Goal: Task Accomplishment & Management: Use online tool/utility

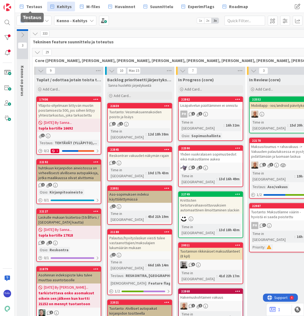
click at [35, 5] on span "Testaus" at bounding box center [34, 6] width 16 height 6
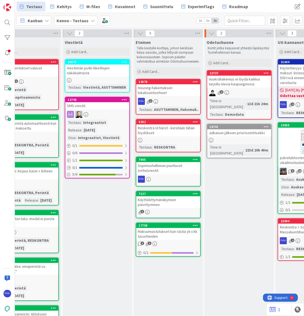
scroll to position [0, 334]
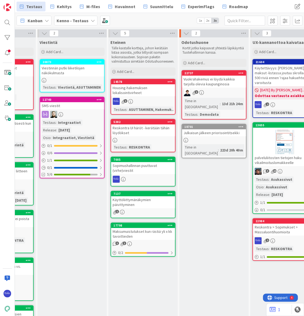
click at [208, 61] on div "Add Card..." at bounding box center [213, 63] width 65 height 8
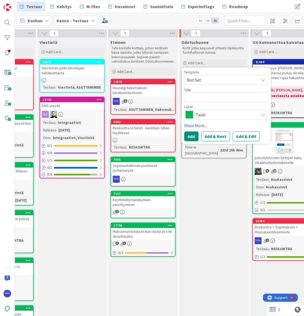
click at [213, 78] on span "Not Set" at bounding box center [221, 79] width 68 height 7
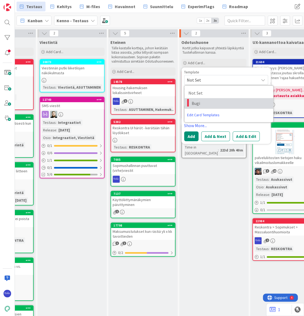
click at [217, 102] on span "Bugi" at bounding box center [230, 103] width 77 height 7
type textarea "x"
type textarea "Bugi"
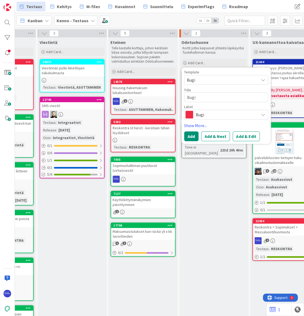
click at [246, 136] on button "Add & Edit" at bounding box center [246, 136] width 27 height 10
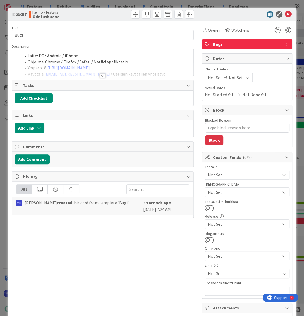
click at [100, 76] on div at bounding box center [103, 75] width 6 height 4
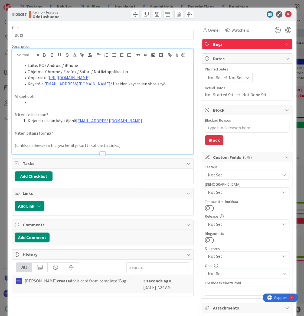
click at [139, 145] on p "(Linkkaa aiheeseen liittyvä kehityskortti kohdasta Links.)" at bounding box center [103, 145] width 176 height 6
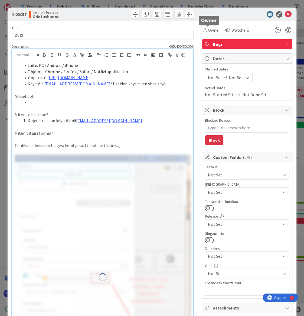
click at [209, 30] on span "Owner" at bounding box center [214, 30] width 12 height 6
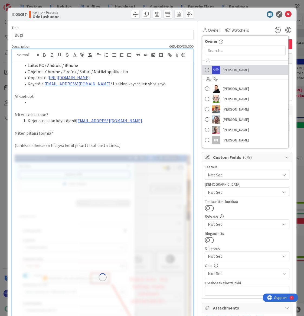
click at [226, 68] on span "[PERSON_NAME]" at bounding box center [236, 70] width 26 height 8
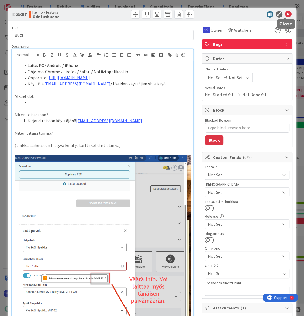
click at [285, 15] on icon at bounding box center [288, 14] width 6 height 6
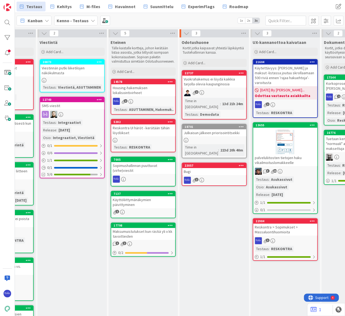
click at [214, 60] on div "Add Card..." at bounding box center [213, 63] width 65 height 8
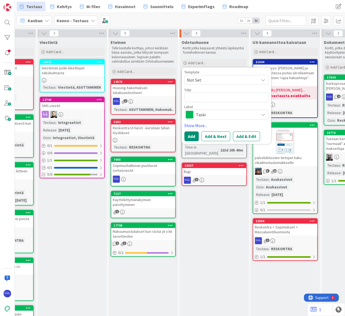
click at [220, 77] on span "Not Set" at bounding box center [221, 79] width 68 height 7
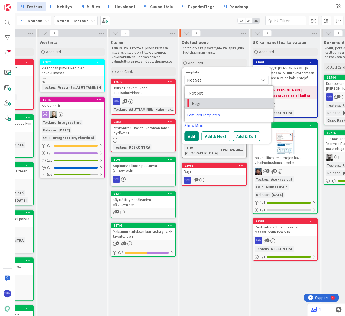
click at [221, 103] on span "Bugi" at bounding box center [230, 103] width 77 height 7
type textarea "x"
type textarea "Bugi"
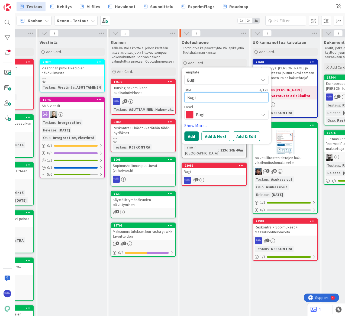
drag, startPoint x: 213, startPoint y: 97, endPoint x: 184, endPoint y: 97, distance: 29.2
click at [184, 97] on textarea "Bugi" at bounding box center [226, 97] width 84 height 10
type textarea "x"
type textarea "K"
type textarea "x"
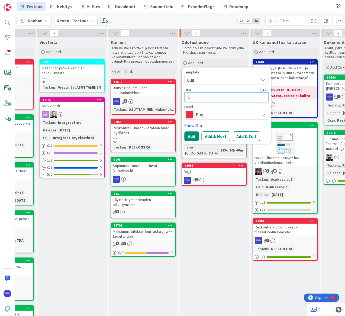
type textarea "Kä"
type textarea "x"
type textarea "Käy"
type textarea "x"
type textarea "Käyt"
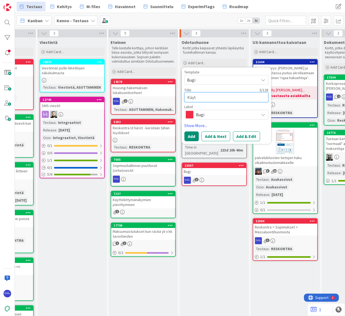
type textarea "x"
type textarea "Käytt"
type textarea "x"
type textarea "Käyttö"
type textarea "x"
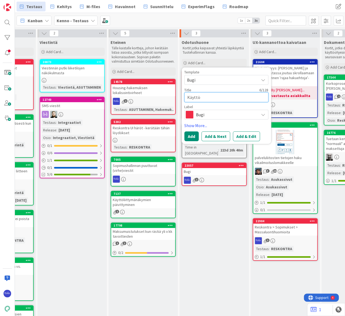
type textarea "Käyttök"
type textarea "x"
type textarea "Käyttöko"
type textarea "x"
type textarea "Käyttökor"
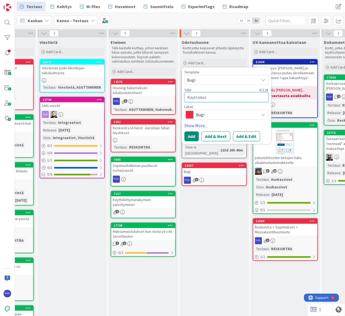
type textarea "x"
type textarea "Käyttökorv"
type textarea "x"
type textarea "Käyttökorva"
type textarea "x"
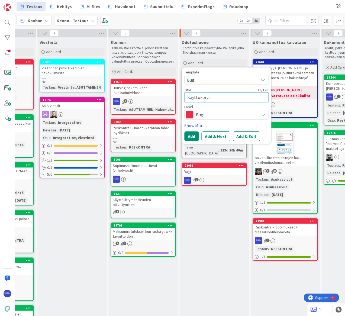
type textarea "Käyttökorvau"
type textarea "x"
type textarea "Käyttökorvaus"
type textarea "x"
type textarea "Käyttökorvaust"
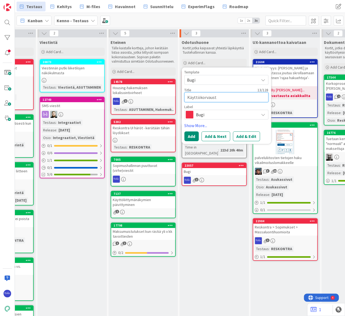
type textarea "x"
type textarea "Käyttökorvausta"
type textarea "x"
type textarea "Käyttökorvaustar"
type textarea "x"
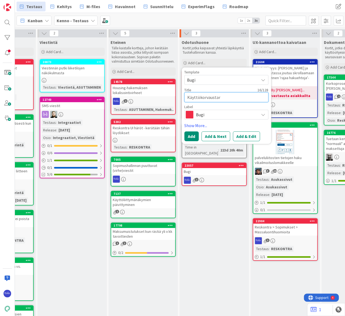
type textarea "Käyttökorvaustark"
type textarea "x"
type textarea "Käyttökorvaustarke"
type textarea "x"
type textarea "Käyttökorvaustarken"
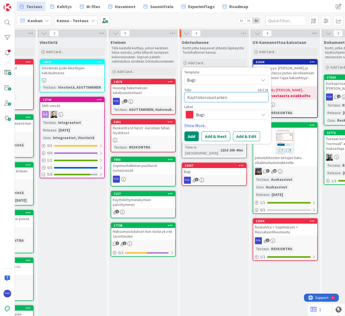
type textarea "x"
type textarea "Käyttökorvaustarkenn"
type textarea "x"
type textarea "Käyttökorvaustarkenne"
type textarea "x"
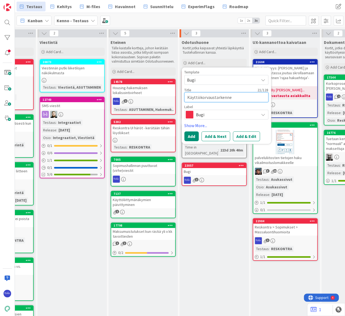
type textarea "Käyttökorvaustarkenne"
type textarea "x"
type textarea "Käyttökorvaustarkenne '"
type textarea "x"
type textarea "Käyttökorvaustarkenne 'S"
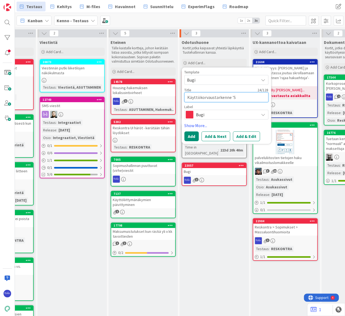
type textarea "x"
type textarea "Käyttökorvaustarkenne 'S'"
type textarea "x"
type textarea "Käyttökorvaustarkenne 'S"
type textarea "x"
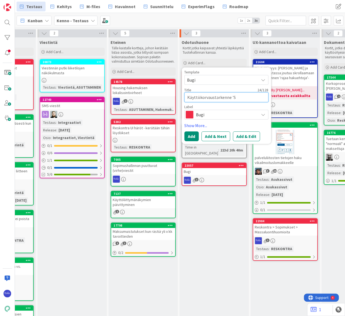
type textarea "Käyttökorvaustarkenne 'Sä"
type textarea "x"
type textarea "Käyttökorvaustarkenne 'Säh"
type textarea "x"
type textarea "Käyttökorvaustarkenne 'Sähk"
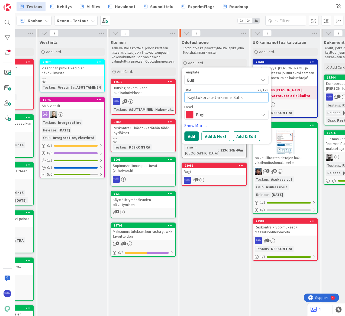
type textarea "x"
type textarea "Käyttökorvaustarkenne 'Sähkö"
type textarea "x"
type textarea "Käyttökorvaustarkenne 'Sähköm"
type textarea "x"
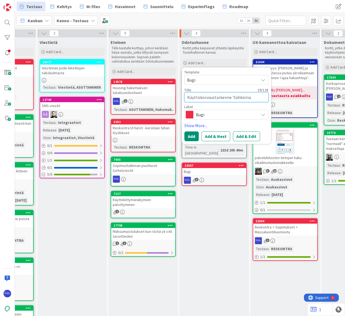
type textarea "Käyttökorvaustarkenne 'Sähkömak"
type textarea "x"
type textarea "Käyttökorvaustarkenne 'Sähkömaksu"
type textarea "x"
type textarea "Käyttökorvaustarkenne 'Sähkömaksu'"
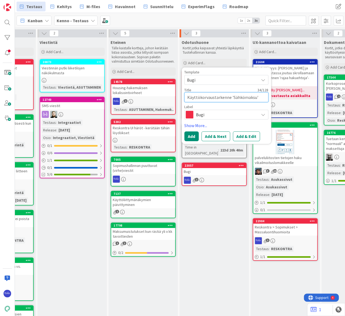
type textarea "x"
type textarea "Käyttökorvaustarkenne 'Sähkömaksu'"
type textarea "x"
type textarea "Käyttökorvaustarkenne 'Sähkömaksu' -"
type textarea "x"
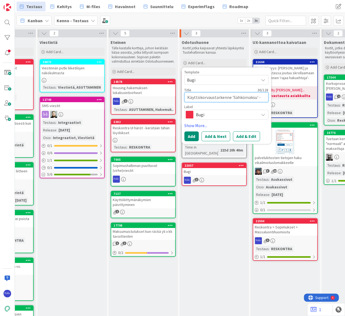
type textarea "Käyttökorvaustarkenne 'Sähkömaksu' ->"
type textarea "x"
type textarea "Käyttökorvaustarkenne 'Sähkömaksu' ->"
type textarea "x"
type textarea "Käyttökorvaustarkenne 'Sähkömaksu' -> 5"
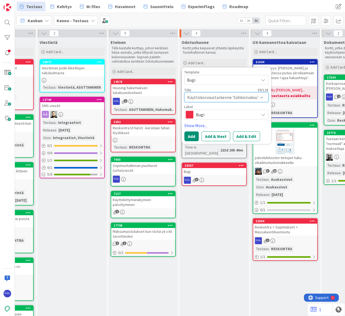
type textarea "x"
type textarea "Käyttökorvaustarkenne 'Sähkömaksu' -> 50"
type textarea "x"
type textarea "Käyttökorvaustarkenne 'Sähkömaksu' -> 500"
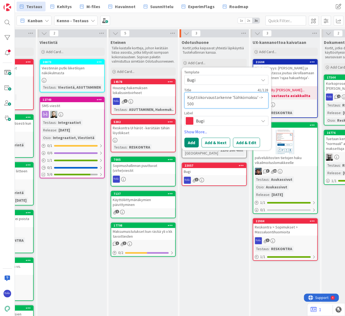
click at [187, 97] on textarea "Käyttökorvaustarkenne 'Sähkömaksu' -> 500" at bounding box center [226, 100] width 84 height 16
type textarea "x"
type textarea "MKäyttökorvaustarkenne 'Sähkömaksu' -> 500"
type textarea "x"
type textarea "MaKäyttökorvaustarkenne 'Sähkömaksu' -> 500"
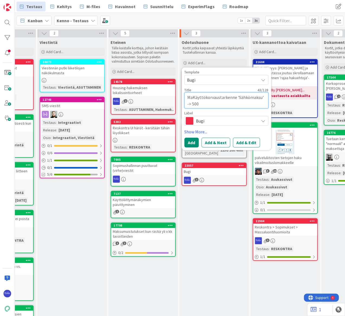
type textarea "x"
type textarea "MaskKäyttökorvaustarkenne 'Sähkömaksu' -> 500"
type textarea "x"
type textarea "MaskuKäyttökorvaustarkenne 'Sähkömaksu' -> 500"
type textarea "x"
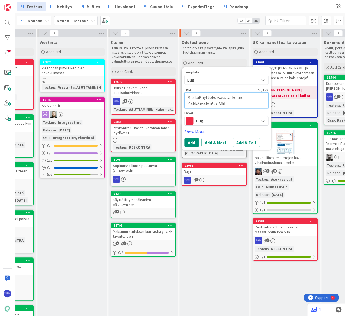
type textarea "MaskKäyttökorvaustarkenne 'Sähkömaksu' -> 500"
type textarea "x"
type textarea "MasKäyttökorvaustarkenne 'Sähkömaksu' -> 500"
type textarea "x"
type textarea "MaKäyttökorvaustarkenne 'Sähkömaksu' -> 500"
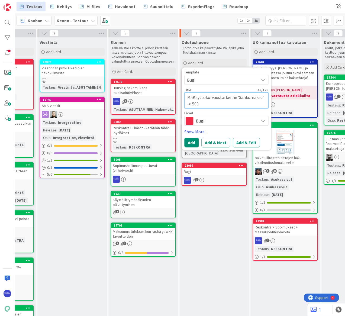
type textarea "x"
type textarea "MakKäyttökorvaustarkenne 'Sähkömaksu' -> 500"
type textarea "x"
type textarea "MakuKäyttökorvaustarkenne 'Sähkömaksu' -> 500"
type textarea "x"
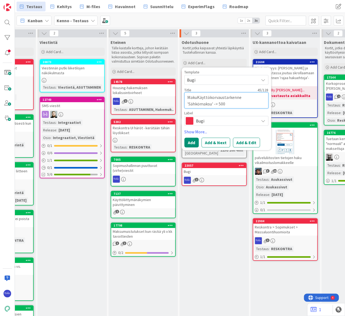
type textarea "MakKäyttökorvaustarkenne 'Sähkömaksu' -> 500"
type textarea "x"
type textarea "MaksKäyttökorvaustarkenne 'Sähkömaksu' -> 500"
type textarea "x"
type textarea "MaksuKäyttökorvaustarkenne 'Sähkömaksu' -> 500"
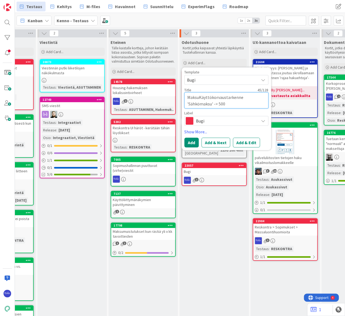
type textarea "x"
type textarea "MaksulaKäyttökorvaustarkenne 'Sähkömaksu' -> 500"
type textarea "x"
type textarea "MaksulajKäyttökorvaustarkenne 'Sähkömaksu' -> 500"
type textarea "x"
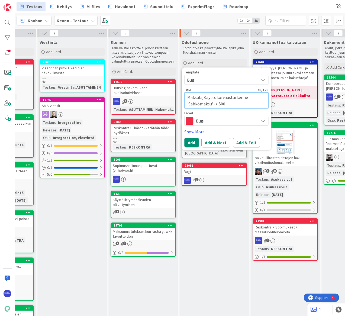
type textarea "MaksulajiKäyttökorvaustarkenne 'Sähkömaksu' -> 500"
type textarea "x"
type textarea "MaksulajitKäyttökorvaustarkenne 'Sähkömaksu' -> 500"
type textarea "x"
type textarea "Maksulajit Käyttökorvaustarkenne 'Sähkömaksu' -> 500"
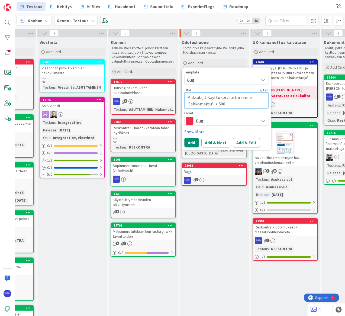
type textarea "x"
type textarea "Maksulajit >Käyttökorvaustarkenne 'Sähkömaksu' -> 500"
type textarea "x"
type textarea "Maksulajit > Käyttökorvaustarkenne 'Sähkömaksu' -> 500"
click at [246, 144] on button "Add & Edit" at bounding box center [246, 143] width 27 height 10
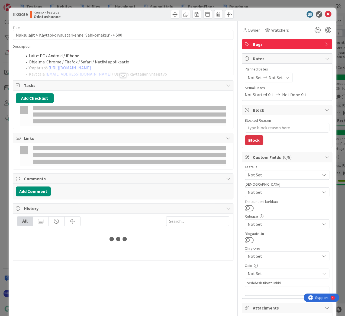
type textarea "x"
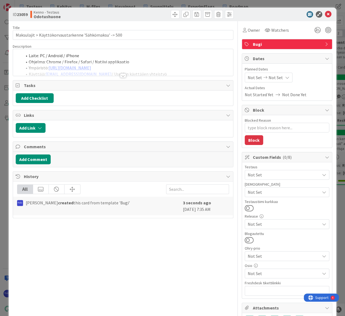
click at [123, 76] on div at bounding box center [123, 75] width 6 height 4
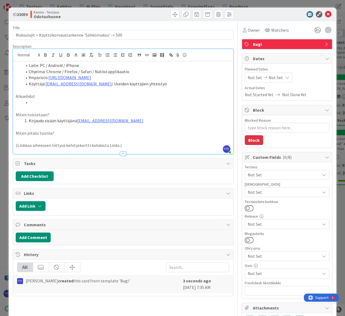
drag, startPoint x: 101, startPoint y: 78, endPoint x: 49, endPoint y: 77, distance: 52.5
click at [49, 77] on li "Ympäristö: [URL][DOMAIN_NAME]" at bounding box center [126, 77] width 208 height 6
click at [134, 121] on li "Kirjaudu sisään käyttäjänä [EMAIL_ADDRESS][DOMAIN_NAME]" at bounding box center [126, 121] width 208 height 6
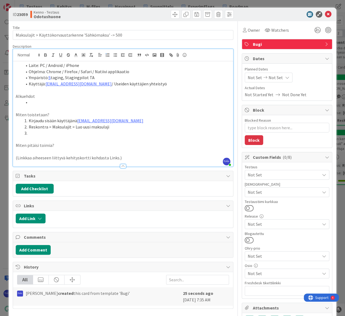
click at [140, 157] on p "(Linkkaa aiheeseen liittyvä kehityskortti kohdasta Links.)" at bounding box center [123, 158] width 214 height 6
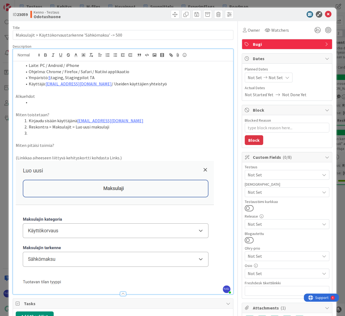
click at [46, 132] on li at bounding box center [126, 133] width 208 height 6
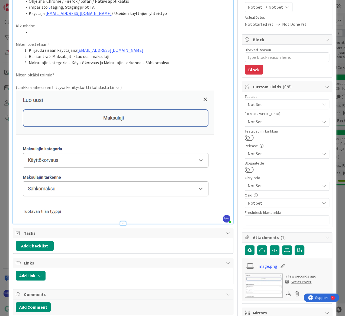
scroll to position [133, 0]
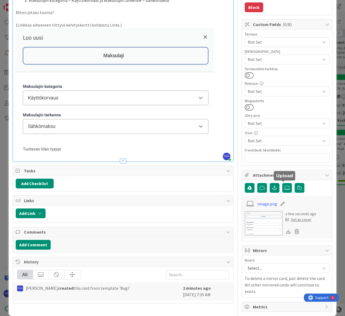
click at [284, 188] on icon at bounding box center [286, 188] width 5 height 4
click at [282, 183] on input "file" at bounding box center [282, 183] width 0 height 0
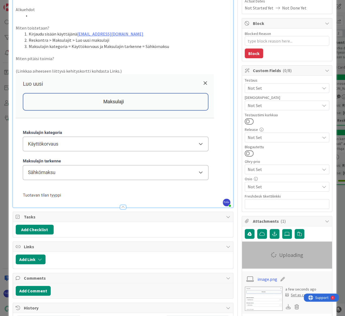
scroll to position [10, 0]
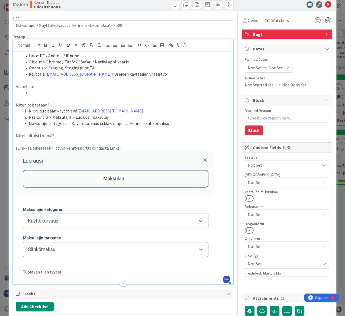
click at [141, 143] on p at bounding box center [123, 142] width 214 height 6
click at [142, 148] on p "(Linkkaa aiheeseen liittyvä kehityskortti kohdasta Links.)" at bounding box center [123, 148] width 214 height 6
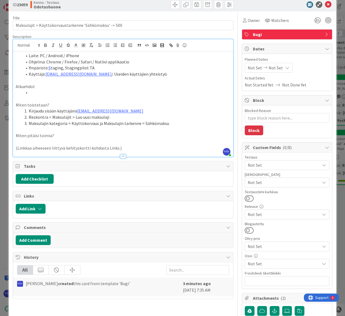
click at [171, 124] on li "Maksulajin kategoria = Käyttökorvaus ja Maksulajin tarkenne = Sähkömaksu" at bounding box center [126, 123] width 208 height 6
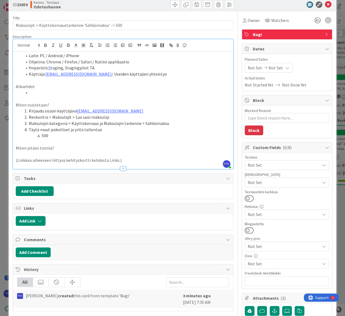
click at [122, 128] on li "Täytä muut pakolliset ja yritä tallentaa" at bounding box center [126, 129] width 208 height 6
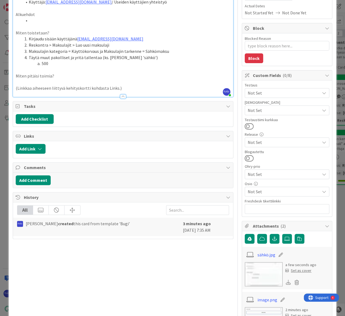
scroll to position [84, 0]
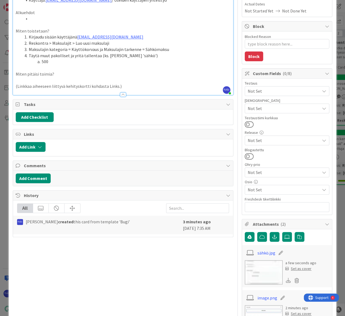
click at [129, 86] on p "(Linkkaa aiheeseen liittyvä kehityskortti kohdasta Links.)" at bounding box center [123, 86] width 214 height 6
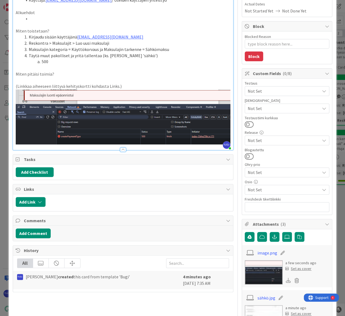
click at [227, 138] on div "Laite: PC / Android / iPhone Ohjelma: Chrome / Firefox / Safari / Natiivi appli…" at bounding box center [123, 64] width 220 height 172
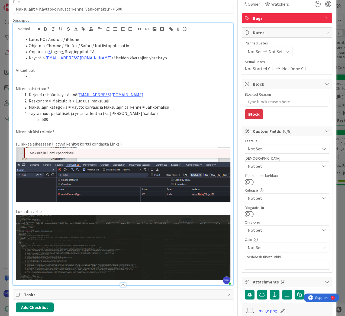
scroll to position [10, 0]
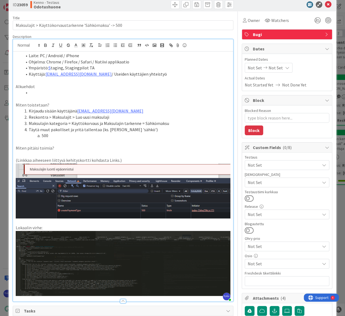
click at [45, 112] on li "Kirjaudu sisään käyttäjänä [EMAIL_ADDRESS][DOMAIN_NAME]" at bounding box center [126, 111] width 208 height 6
click at [123, 117] on li "Reskontra > Maksulajit > Luo uusi maksulaji" at bounding box center [126, 117] width 208 height 6
click at [278, 182] on span "Not Set" at bounding box center [284, 182] width 72 height 6
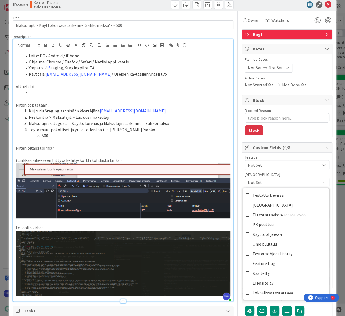
click at [275, 164] on span "Not Set" at bounding box center [284, 165] width 72 height 6
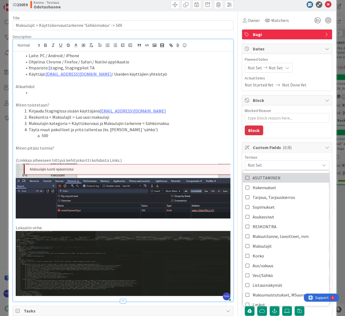
click at [276, 179] on link "ASUTTAMINEN" at bounding box center [286, 178] width 86 height 10
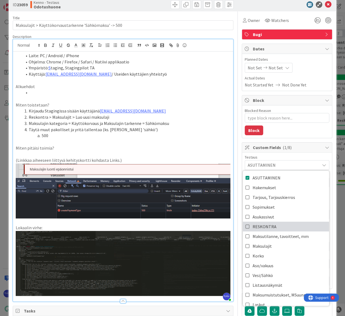
click at [279, 224] on link "RESKONTRA" at bounding box center [286, 227] width 86 height 10
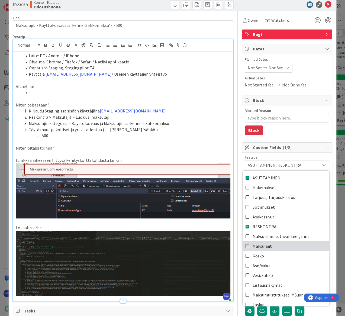
click at [272, 244] on link "Maksulajit" at bounding box center [286, 246] width 86 height 10
type textarea "x"
click at [304, 3] on icon at bounding box center [328, 4] width 6 height 6
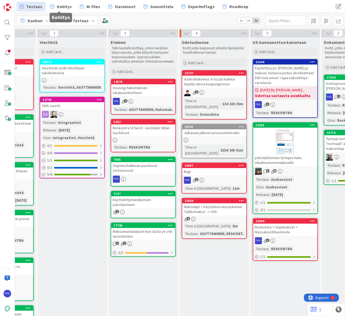
click at [62, 5] on span "Kehitys" at bounding box center [64, 6] width 15 height 6
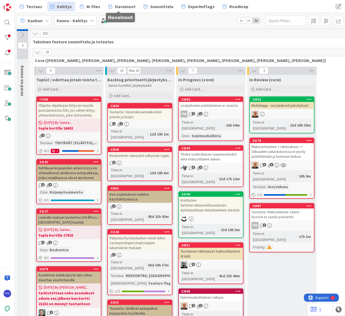
click at [116, 6] on span "Havainnot" at bounding box center [125, 6] width 21 height 6
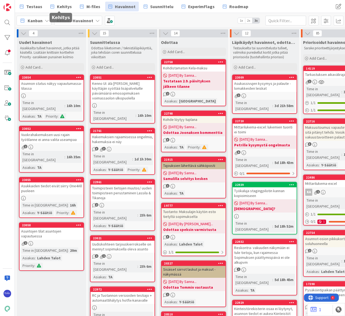
click at [54, 8] on link "Kehitys" at bounding box center [61, 7] width 28 height 10
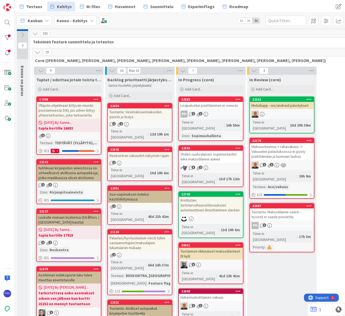
scroll to position [216, 0]
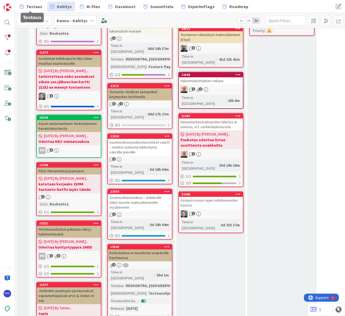
click at [27, 6] on span "Testaus" at bounding box center [34, 6] width 16 height 6
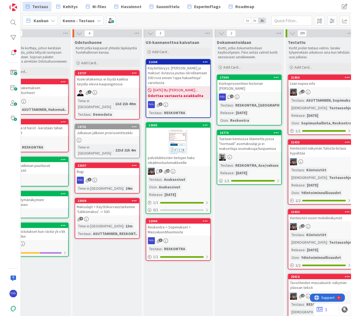
scroll to position [0, 485]
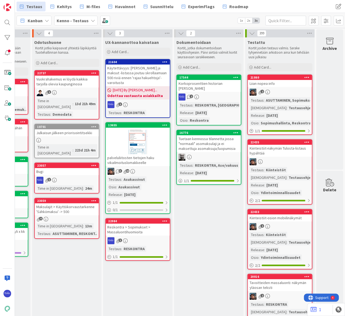
click at [304, 43] on icon at bounding box center [329, 41] width 21 height 8
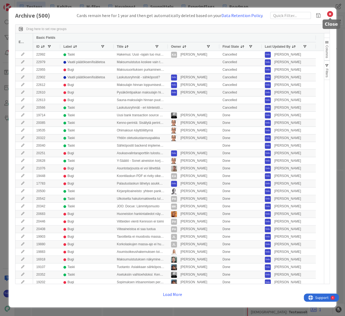
click at [304, 13] on icon at bounding box center [329, 14] width 7 height 8
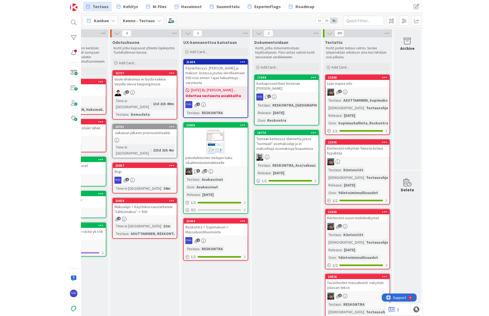
scroll to position [0, 340]
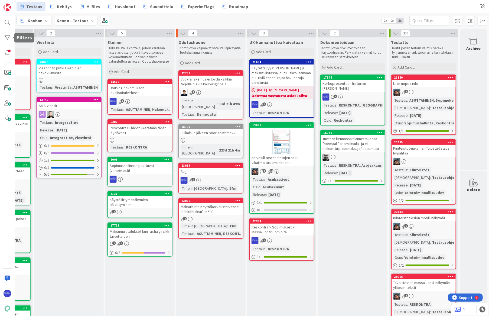
click at [7, 35] on div at bounding box center [7, 37] width 11 height 11
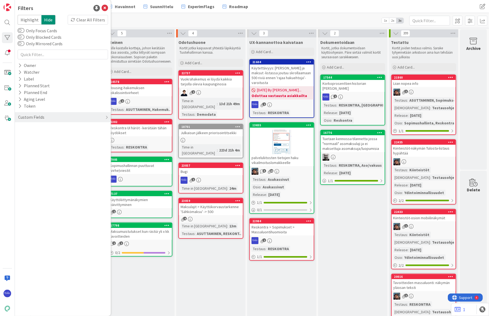
click at [19, 64] on icon at bounding box center [20, 65] width 4 height 5
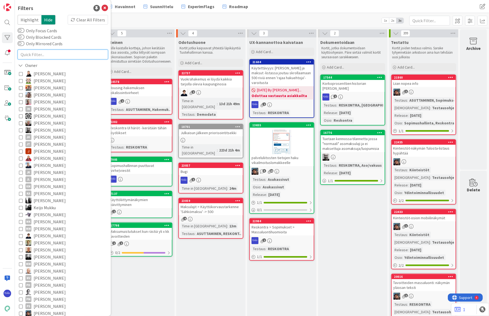
click at [40, 57] on input "text" at bounding box center [63, 55] width 90 height 10
type input "katja"
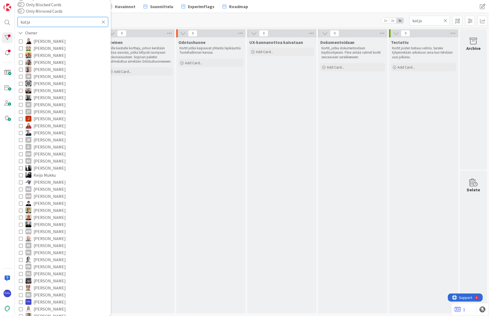
scroll to position [74, 0]
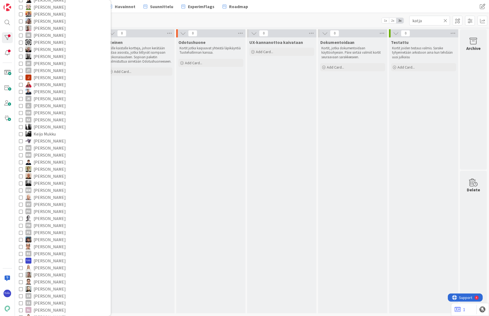
type input "katja"
click at [43, 119] on span "[PERSON_NAME]" at bounding box center [50, 119] width 32 height 7
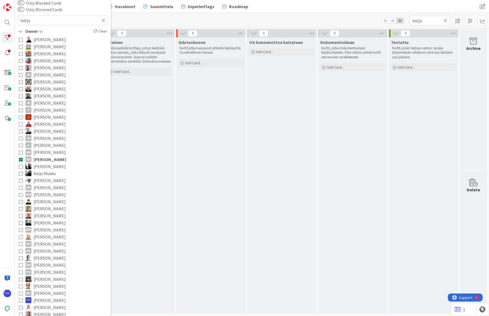
scroll to position [0, 0]
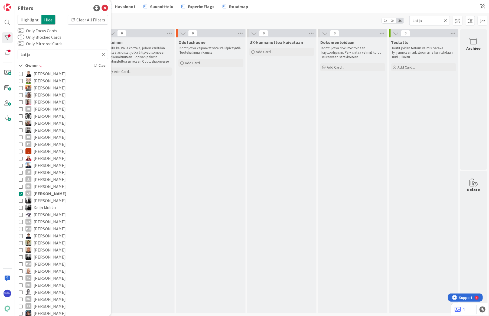
click at [102, 54] on icon at bounding box center [104, 54] width 4 height 5
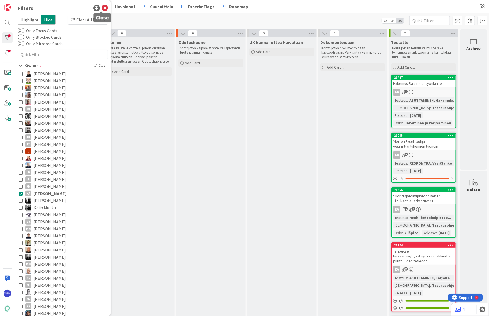
click at [102, 9] on icon at bounding box center [105, 8] width 6 height 6
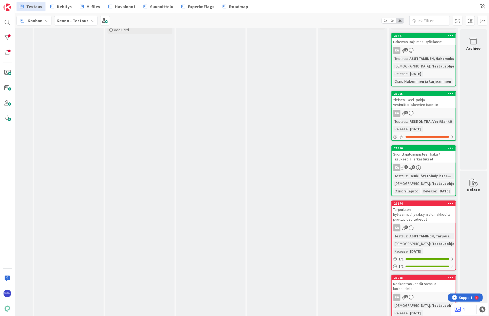
scroll to position [0, 340]
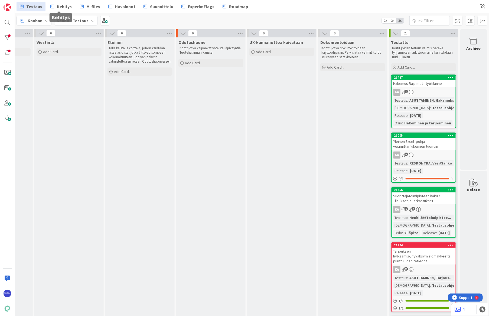
click at [64, 6] on span "Kehitys" at bounding box center [64, 6] width 15 height 6
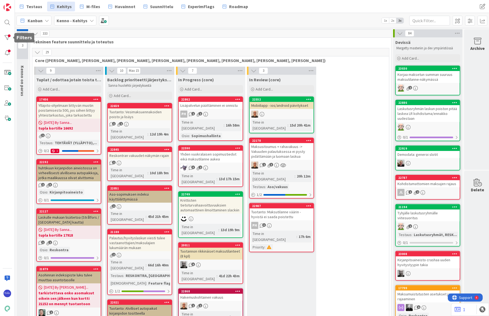
click at [5, 37] on div at bounding box center [7, 37] width 11 height 11
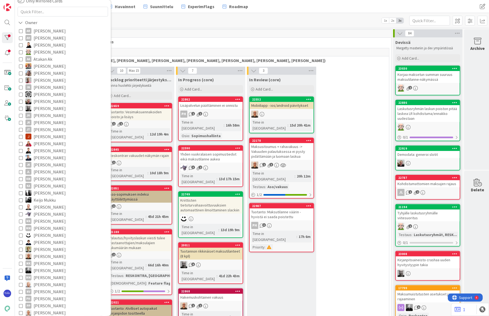
scroll to position [49, 0]
click at [21, 179] on icon at bounding box center [21, 180] width 4 height 4
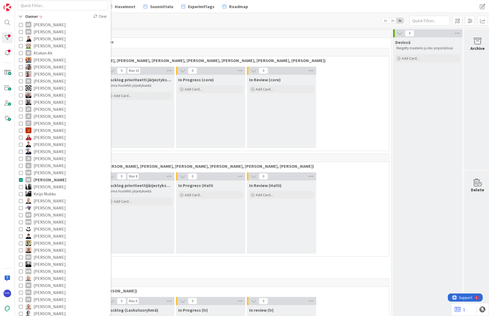
click at [179, 33] on div "1" at bounding box center [210, 34] width 361 height 8
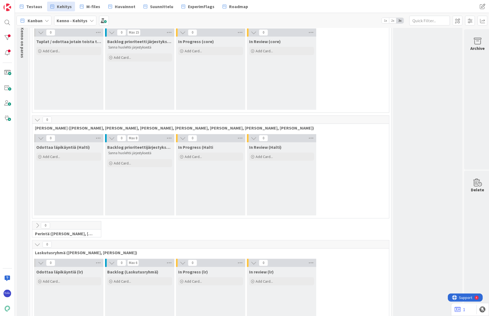
scroll to position [0, 0]
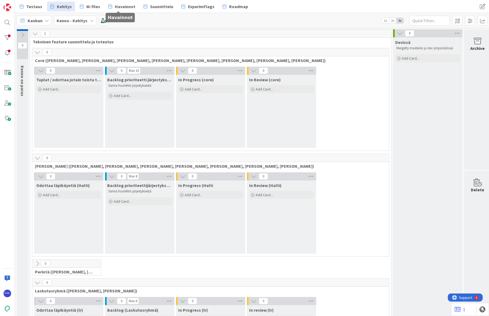
click at [120, 8] on span "Havainnot" at bounding box center [125, 6] width 21 height 6
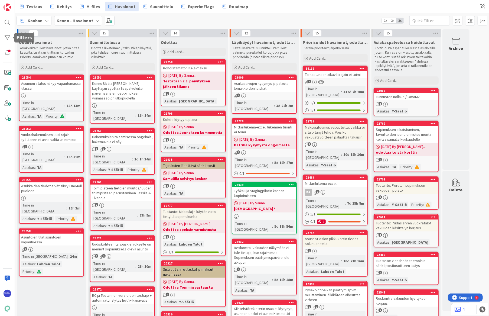
click at [8, 40] on div at bounding box center [7, 37] width 11 height 11
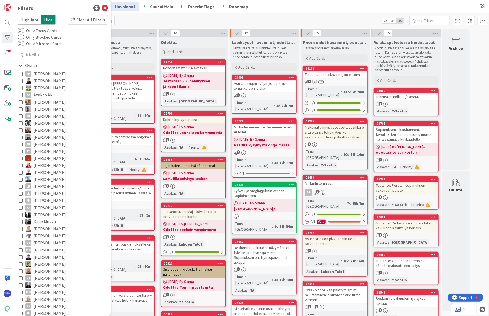
click at [46, 207] on span "[PERSON_NAME]" at bounding box center [50, 207] width 32 height 7
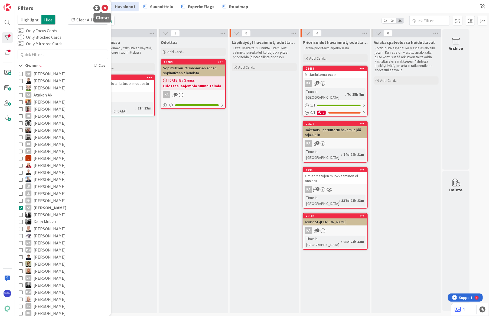
click at [102, 9] on icon at bounding box center [105, 8] width 6 height 6
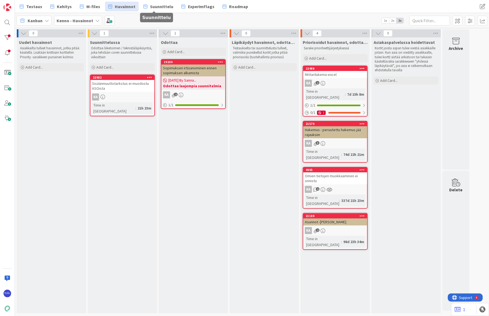
click at [160, 7] on span "Suunnittelu" at bounding box center [161, 6] width 23 height 6
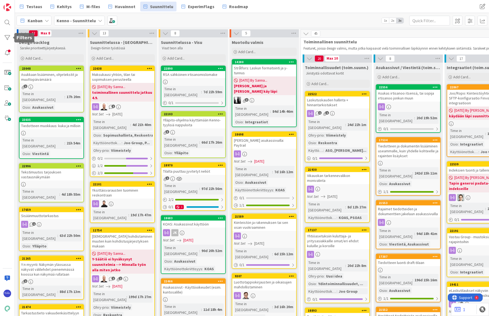
click at [7, 35] on div at bounding box center [7, 37] width 11 height 11
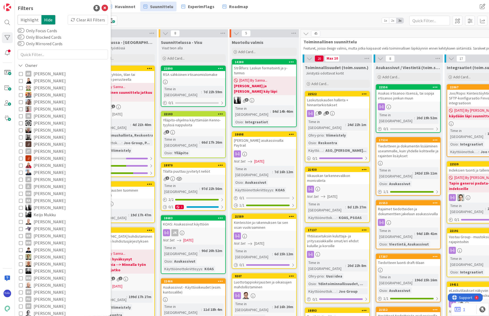
click at [50, 200] on span "[PERSON_NAME]" at bounding box center [50, 200] width 32 height 7
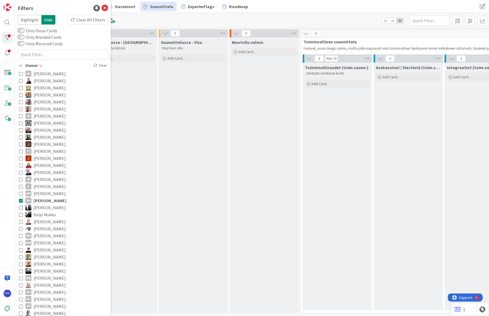
click at [201, 100] on div "Suunnittelussa - Visu Visut teon alla Add Card..." at bounding box center [193, 175] width 69 height 276
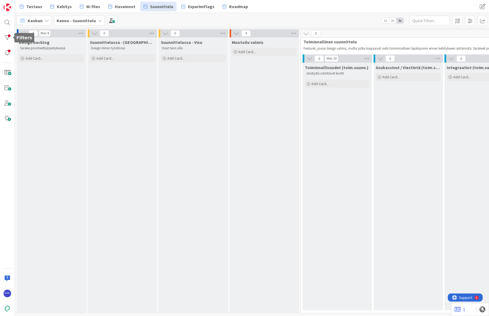
click at [3, 33] on div at bounding box center [7, 37] width 11 height 11
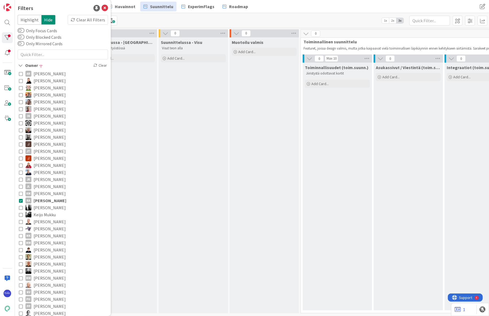
click at [87, 20] on div "Clear All Filters" at bounding box center [88, 20] width 40 height 10
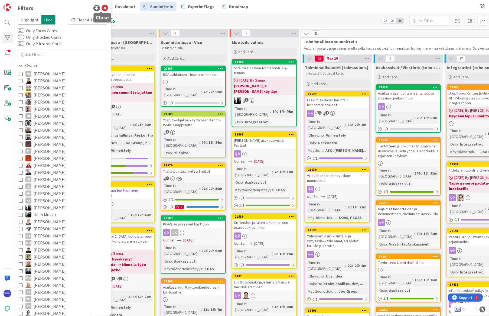
click at [102, 7] on icon at bounding box center [105, 8] width 6 height 6
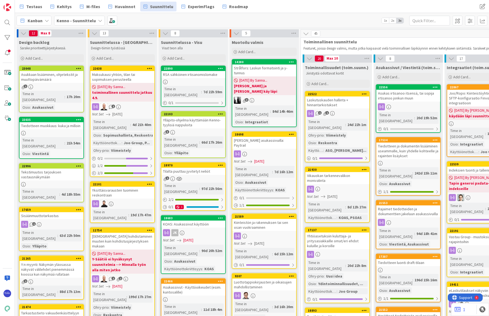
click at [304, 9] on div "Testaus Kehitys M-files Havainnot Suunnittelu ExperimFlags Roadmap Testaus Kehi…" at bounding box center [252, 6] width 474 height 13
click at [122, 4] on span "Havainnot" at bounding box center [125, 6] width 21 height 6
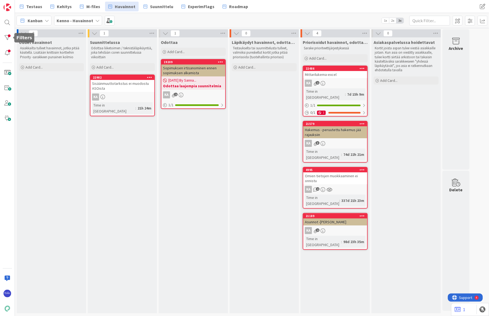
click at [5, 36] on div at bounding box center [7, 37] width 11 height 11
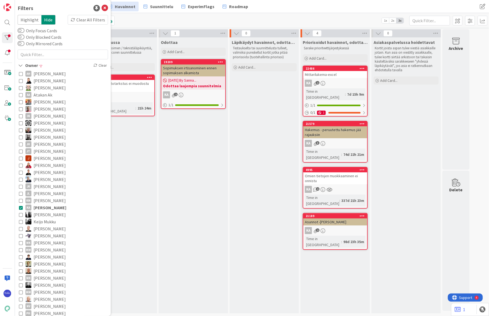
click at [85, 18] on div "Clear All Filters" at bounding box center [88, 20] width 40 height 10
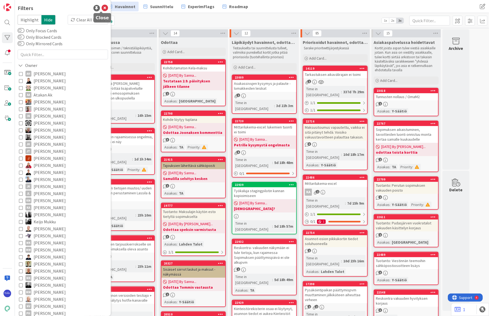
click at [102, 8] on icon at bounding box center [105, 8] width 6 height 6
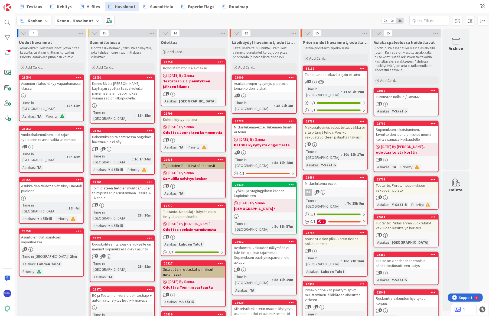
click at [144, 22] on div "Kanban Kenno - Havainnot 1x 2x 3x" at bounding box center [252, 20] width 474 height 15
click at [304, 19] on input "text" at bounding box center [429, 21] width 41 height 10
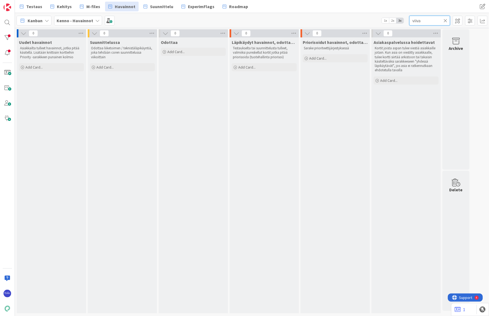
drag, startPoint x: 423, startPoint y: 22, endPoint x: 412, endPoint y: 22, distance: 11.1
click at [304, 22] on input "viiva" at bounding box center [429, 21] width 41 height 10
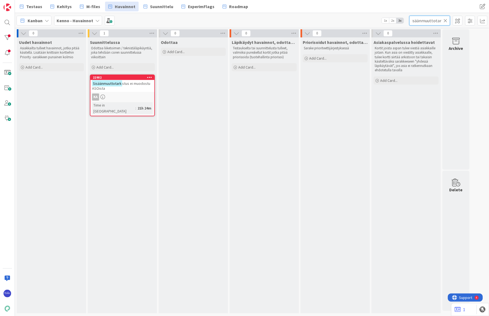
type input "sisäänmuuttotark"
click at [131, 89] on div "Sisäänmuuttotark stus ei muodostu ASOista" at bounding box center [122, 86] width 64 height 12
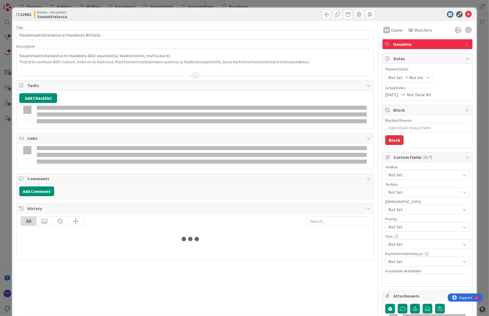
type textarea "x"
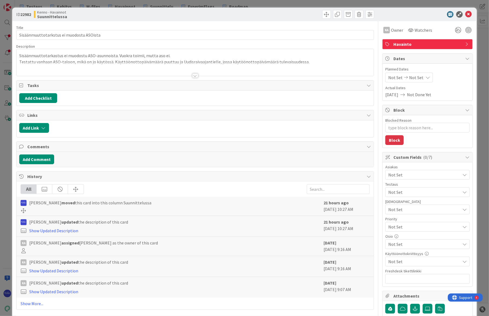
click at [192, 77] on div at bounding box center [195, 75] width 6 height 4
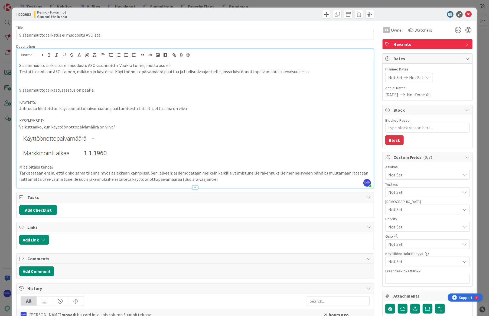
click at [304, 18] on div "ID 22982 Kenno - Havainnot Suunnittelussa" at bounding box center [244, 15] width 465 height 14
click at [304, 14] on icon at bounding box center [469, 14] width 6 height 6
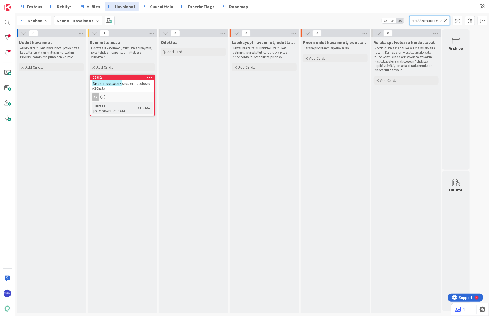
click at [304, 20] on input "sisäänmuuttotark" at bounding box center [429, 21] width 41 height 10
click at [304, 20] on icon at bounding box center [446, 20] width 4 height 5
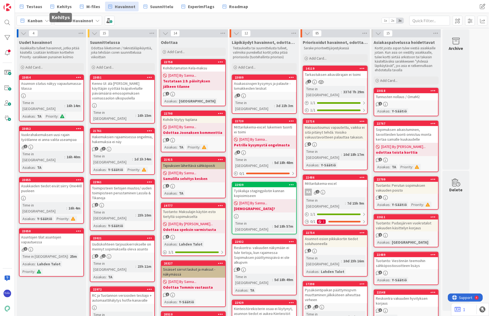
click at [63, 4] on span "Kehitys" at bounding box center [64, 6] width 15 height 6
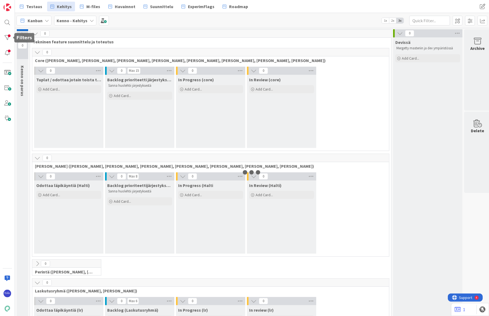
click at [6, 36] on div at bounding box center [7, 37] width 11 height 11
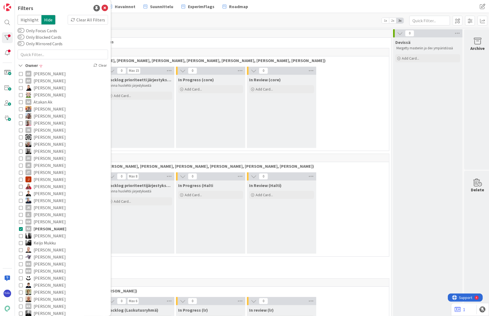
click at [93, 15] on div "Clear All Filters" at bounding box center [88, 20] width 40 height 10
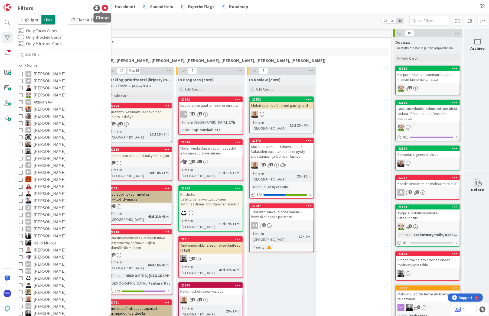
click at [102, 8] on icon at bounding box center [105, 8] width 6 height 6
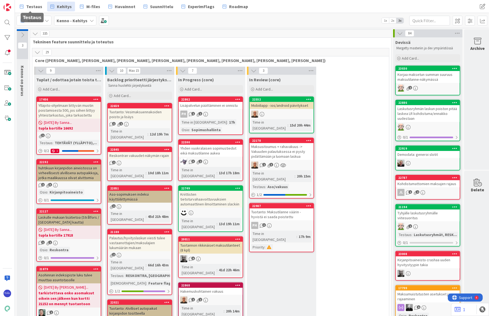
click at [27, 4] on span "Testaus" at bounding box center [34, 6] width 16 height 6
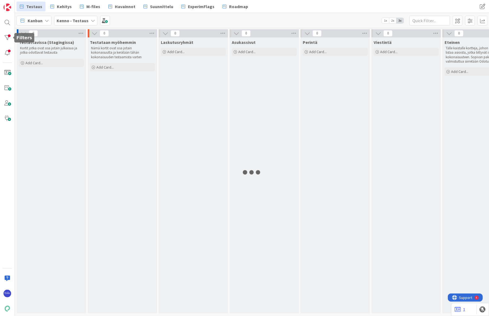
click at [8, 38] on div at bounding box center [7, 37] width 11 height 11
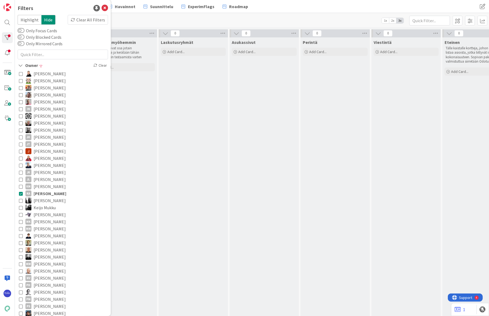
click at [84, 22] on div "Clear All Filters" at bounding box center [88, 20] width 40 height 10
click at [102, 8] on icon at bounding box center [105, 8] width 6 height 6
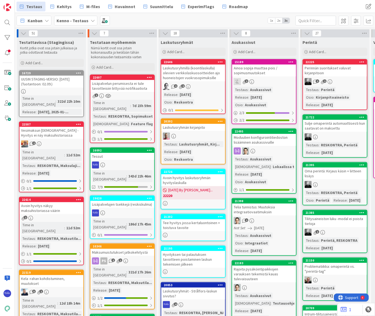
click at [247, 9] on div "Testaus Kehitys M-files Havainnot Suunnittelu ExperimFlags Roadmap" at bounding box center [161, 7] width 288 height 10
click at [6, 22] on div at bounding box center [7, 22] width 11 height 11
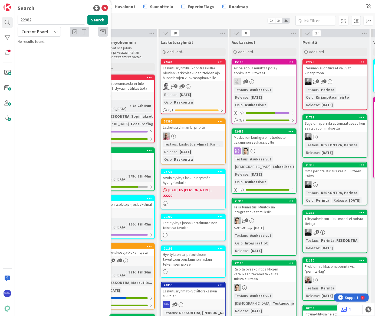
type input "22982"
click at [52, 28] on div "Current Board" at bounding box center [39, 32] width 43 height 10
click at [44, 55] on span "All Boards" at bounding box center [49, 54] width 56 height 8
click at [68, 46] on span "Sisäänmuuttotarkstus ei muodostu ASOista" at bounding box center [60, 50] width 70 height 11
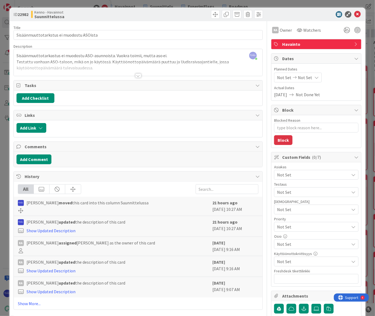
click at [281, 14] on div at bounding box center [314, 14] width 96 height 6
click at [304, 14] on icon at bounding box center [357, 14] width 6 height 6
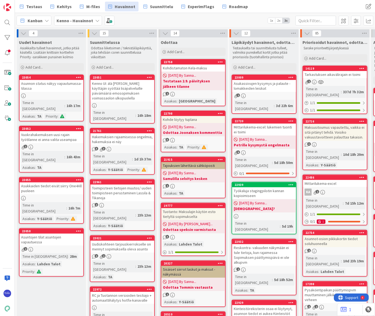
drag, startPoint x: 254, startPoint y: 4, endPoint x: 247, endPoint y: 4, distance: 7.6
click at [254, 4] on div "Testaus Kehitys M-files Havainnot Suunnittelu ExperimFlags Roadmap" at bounding box center [161, 7] width 288 height 10
click at [28, 6] on span "Testaus" at bounding box center [34, 6] width 16 height 6
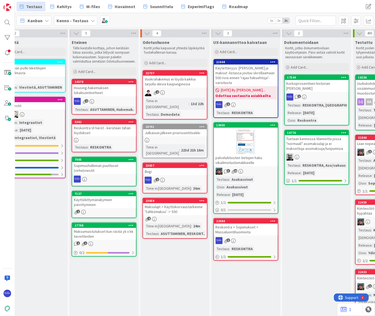
scroll to position [0, 386]
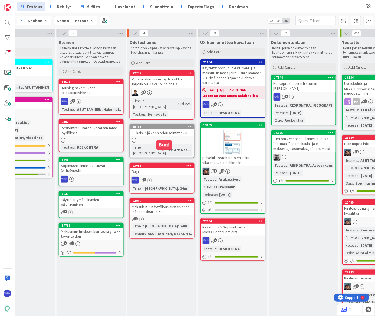
click at [165, 164] on div "23057" at bounding box center [163, 166] width 61 height 4
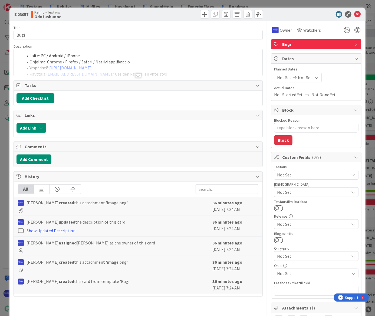
type textarea "x"
click at [137, 74] on div at bounding box center [138, 75] width 6 height 4
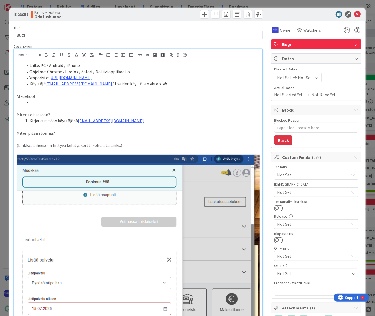
click at [62, 100] on li at bounding box center [141, 102] width 237 height 6
click at [137, 120] on li "Kirjaudu sisään käyttäjänä [EMAIL_ADDRESS][DOMAIN_NAME]" at bounding box center [141, 121] width 237 height 6
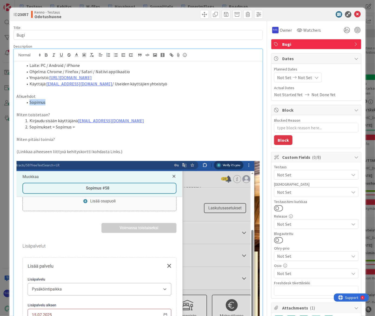
drag, startPoint x: 29, startPoint y: 102, endPoint x: 44, endPoint y: 103, distance: 14.9
click at [44, 103] on li "Sopimus" at bounding box center [141, 102] width 237 height 6
click at [89, 124] on li "Sopimukset > Sopimus >" at bounding box center [141, 127] width 237 height 6
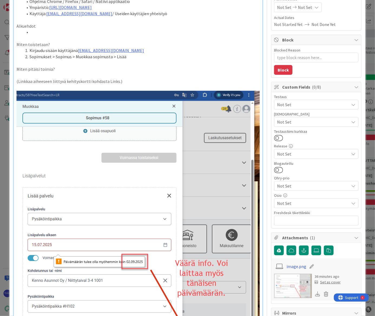
scroll to position [24, 0]
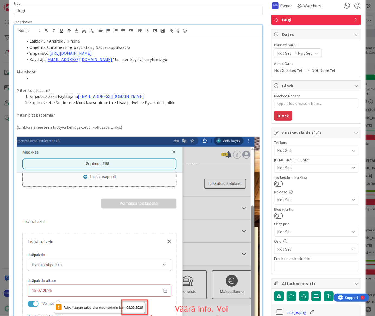
click at [35, 77] on li at bounding box center [141, 78] width 237 height 6
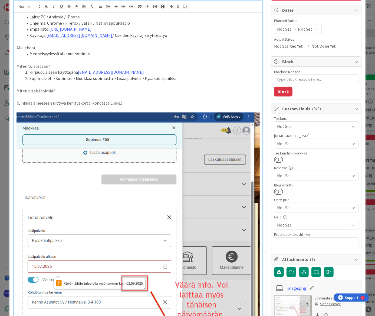
scroll to position [74, 0]
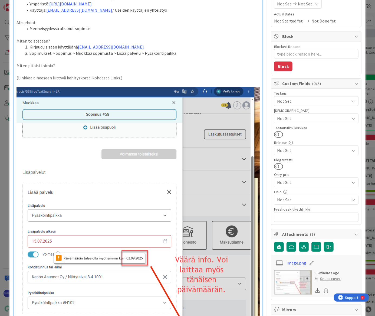
click at [188, 56] on p at bounding box center [139, 59] width 244 height 6
click at [195, 50] on li "Sopimukset > Sopimus > Muokkaa sopimusta > Lisää palvelu > Pysäköintipaikka" at bounding box center [141, 53] width 237 height 6
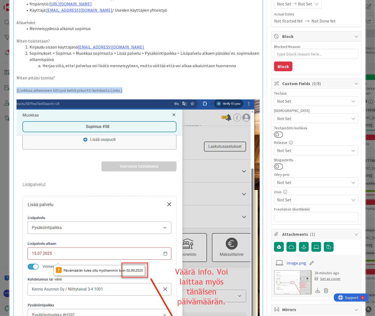
drag, startPoint x: 132, startPoint y: 89, endPoint x: 28, endPoint y: 86, distance: 103.8
click at [13, 90] on div "ID 23057 Kenno - Testaus Odotushuone Title 4 / 128 Bugi Description [PERSON_NAM…" at bounding box center [187, 301] width 357 height 735
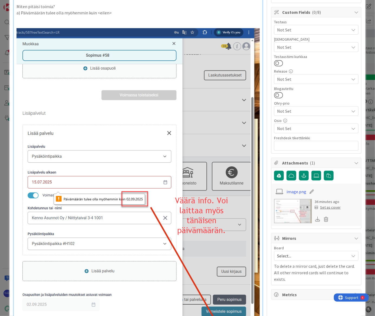
scroll to position [148, 0]
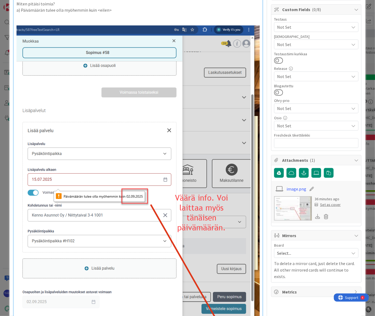
click at [243, 100] on img at bounding box center [139, 194] width 244 height 339
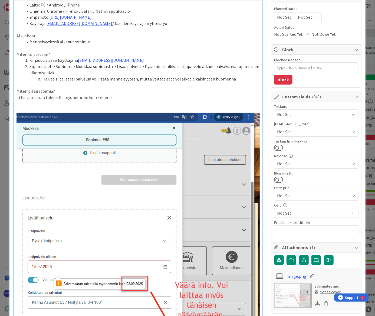
scroll to position [24, 0]
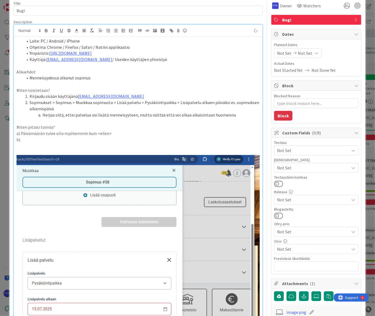
type textarea "x"
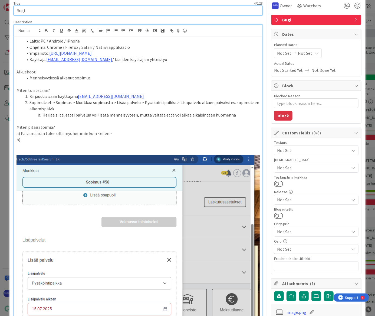
drag, startPoint x: 28, startPoint y: 11, endPoint x: 16, endPoint y: 11, distance: 11.6
click at [16, 11] on input "Bugi" at bounding box center [139, 11] width 250 height 10
type input "V"
type textarea "x"
type input "Virheilmoitukse"
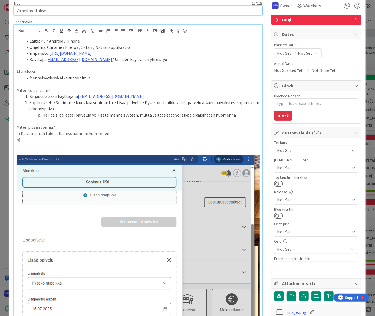
type textarea "x"
type input "Virheilmoituksess"
type textarea "x"
type input "Virheilmoituksessa väärä päivämäärä"
type textarea "x"
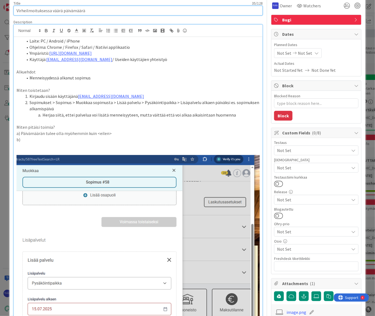
type input "Virheilmoituksessa väärä päivämäärä"
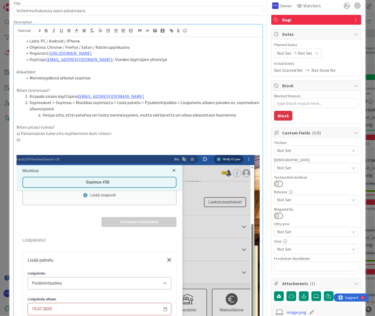
click at [290, 19] on span "Bugi" at bounding box center [316, 20] width 69 height 6
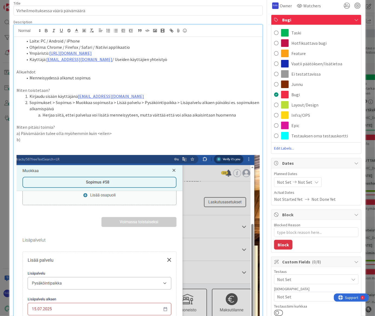
click at [304, 106] on span "Layout/Design" at bounding box center [305, 105] width 27 height 6
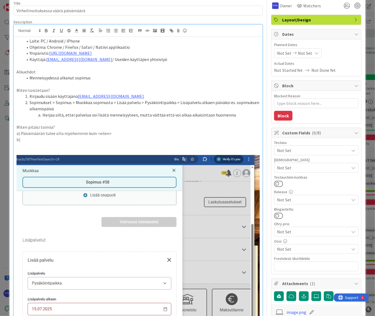
click at [160, 107] on li "Sopimukset > Sopimus > Muokkaa sopimusta > Lisää palvelu > Pysäköintipaikka > L…" at bounding box center [141, 105] width 237 height 12
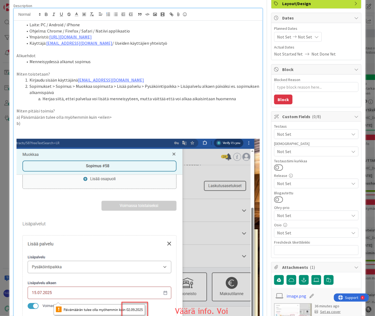
scroll to position [49, 0]
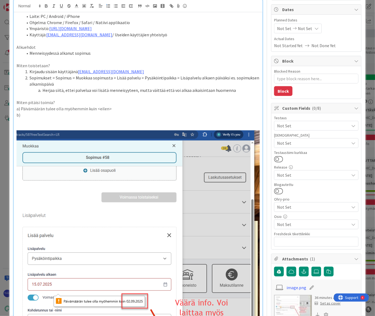
click at [64, 111] on p "a) Päivämäärän tulee olla myöhemmin kuin <eilen>" at bounding box center [139, 109] width 244 height 6
click at [33, 112] on p "b)" at bounding box center [139, 115] width 244 height 6
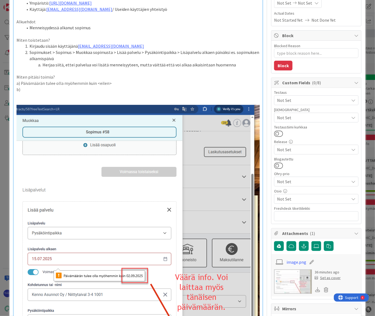
scroll to position [74, 0]
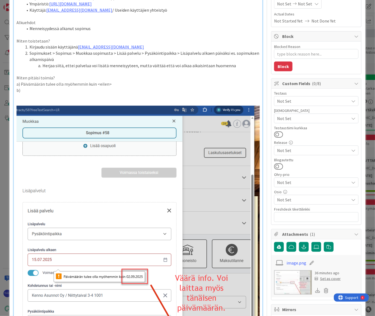
click at [304, 115] on span "Not Set" at bounding box center [313, 118] width 72 height 6
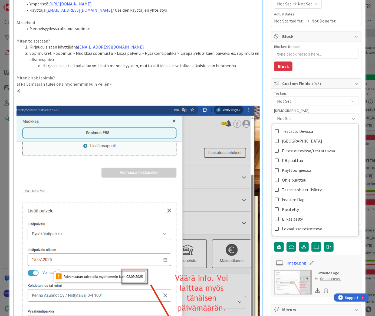
click at [304, 98] on span "Not Set" at bounding box center [313, 101] width 72 height 6
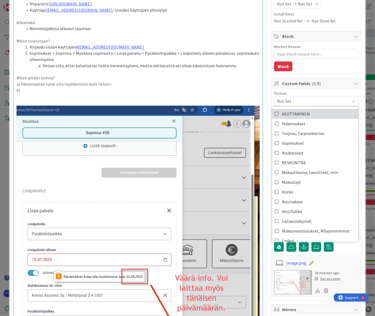
click at [304, 111] on link "ASUTTAMINEN" at bounding box center [315, 114] width 86 height 10
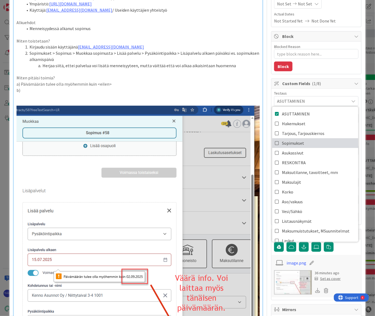
click at [304, 142] on link "Sopimukset" at bounding box center [315, 143] width 86 height 10
click at [46, 88] on p "b)" at bounding box center [139, 90] width 244 height 6
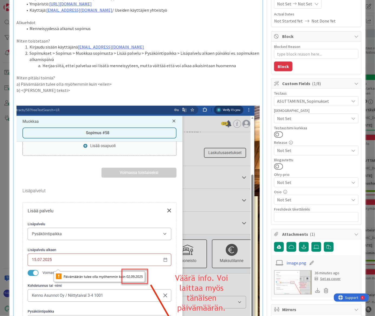
scroll to position [0, 0]
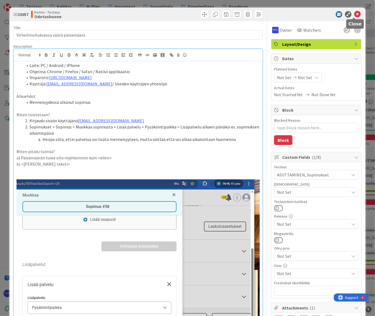
click at [304, 14] on icon at bounding box center [357, 14] width 6 height 6
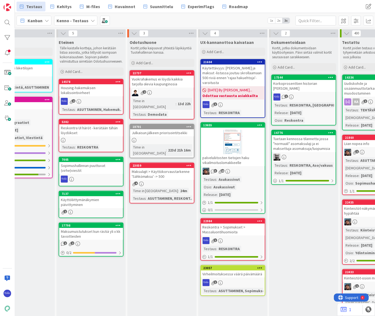
scroll to position [0, 386]
click at [234, 140] on div at bounding box center [233, 142] width 64 height 24
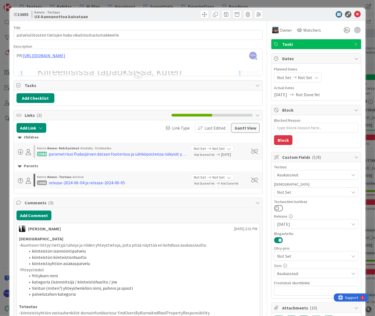
click at [136, 77] on div at bounding box center [138, 75] width 6 height 4
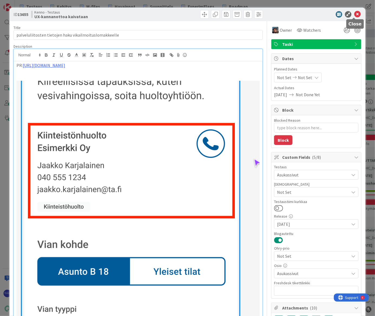
click at [304, 15] on icon at bounding box center [357, 14] width 6 height 6
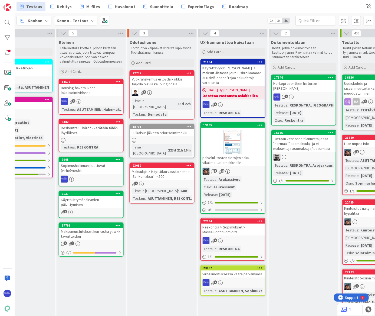
click at [242, 270] on div "Virheilmoituksessa väärä päivämäärä" at bounding box center [233, 273] width 64 height 7
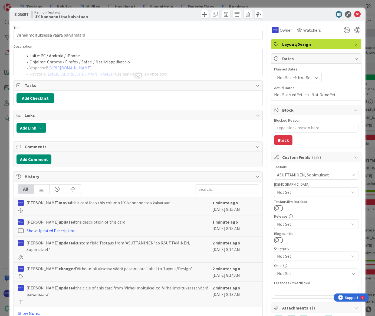
click at [136, 73] on div at bounding box center [138, 75] width 6 height 4
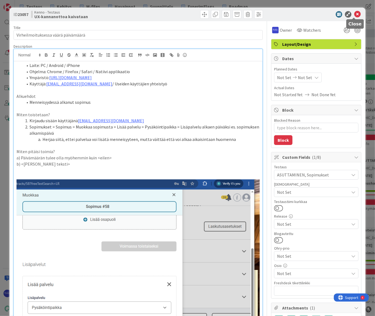
click at [304, 13] on icon at bounding box center [357, 14] width 6 height 6
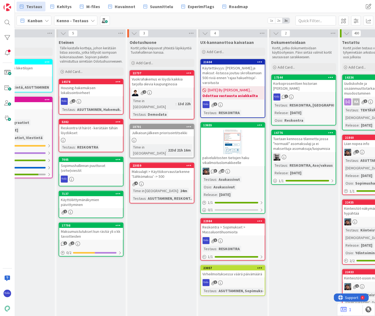
click at [242, 225] on div "Reskontra > Sopimukset > Massaluontihuomioita" at bounding box center [233, 229] width 64 height 12
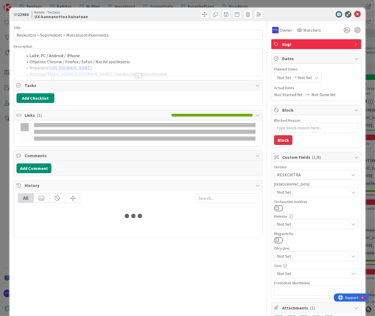
type textarea "x"
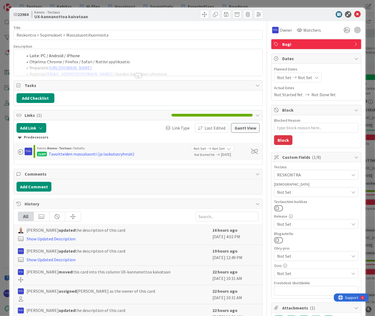
click at [138, 75] on div at bounding box center [138, 75] width 6 height 4
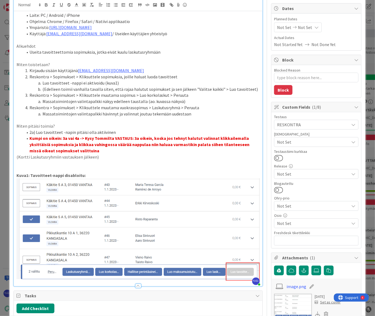
scroll to position [74, 0]
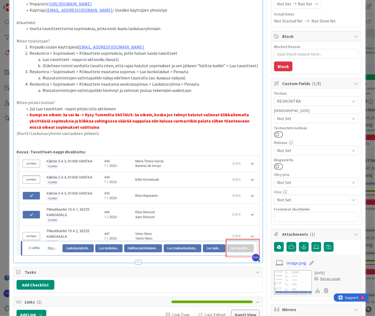
click at [69, 100] on p "Miten pitäisi toimia?" at bounding box center [139, 102] width 244 height 6
drag, startPoint x: 29, startPoint y: 108, endPoint x: 123, endPoint y: 108, distance: 94.2
click at [123, 108] on li "2a) Luo tavoitteet -napin pitäisi olla aktiivinen" at bounding box center [141, 109] width 237 height 6
click at [134, 128] on li "Kumpi on oikein: 3a vai 4a -> Kysy Tommilta VASTAUS: 3a oikein, koska jos tehny…" at bounding box center [141, 121] width 237 height 18
drag, startPoint x: 72, startPoint y: 102, endPoint x: 84, endPoint y: 104, distance: 11.9
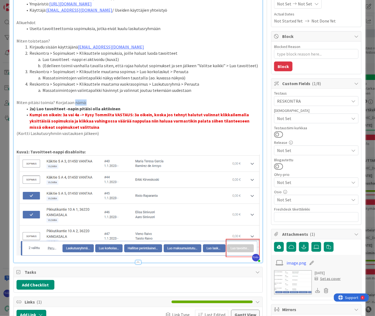
click at [84, 104] on p "Miten pitäisi toimia? Korjataan nämä:" at bounding box center [139, 102] width 244 height 6
click at [116, 128] on li "Kumpi on oikein: 3a vai 4a -> Kysy Tommilta VASTAUS: 3a oikein, koska jos tehny…" at bounding box center [141, 121] width 237 height 18
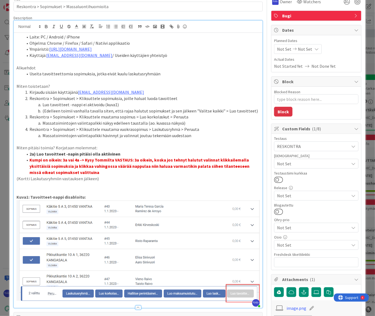
scroll to position [0, 0]
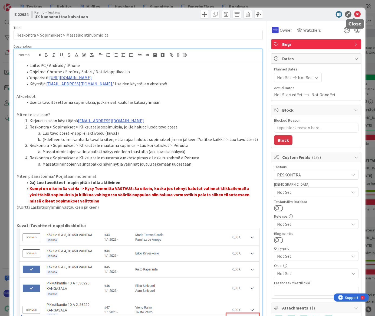
click at [304, 14] on icon at bounding box center [357, 14] width 6 height 6
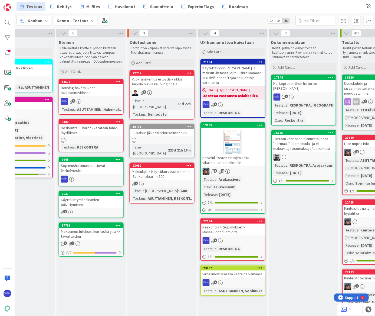
click at [260, 219] on icon at bounding box center [260, 221] width 5 height 4
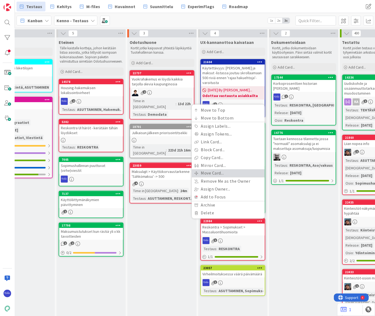
click at [235, 169] on link "Move Card..." at bounding box center [228, 173] width 73 height 8
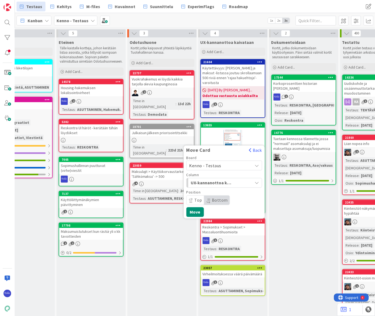
click at [229, 161] on div "Kenno - Testaus" at bounding box center [225, 166] width 76 height 10
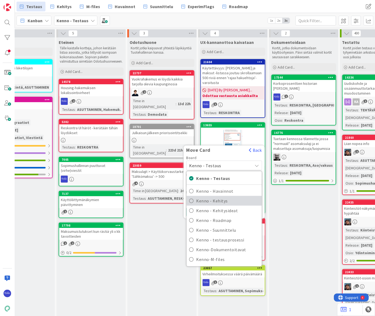
click at [234, 197] on span "Kenno - Kehitys" at bounding box center [228, 201] width 63 height 8
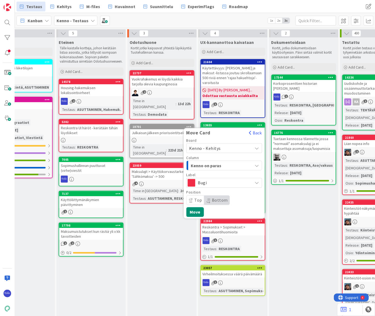
click at [220, 162] on span "Kenno on paras" at bounding box center [211, 165] width 41 height 7
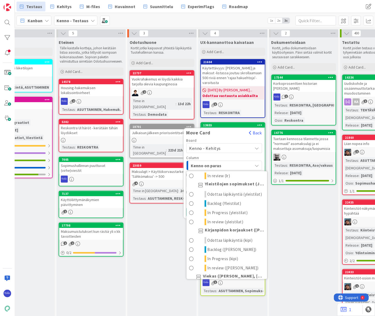
scroll to position [148, 0]
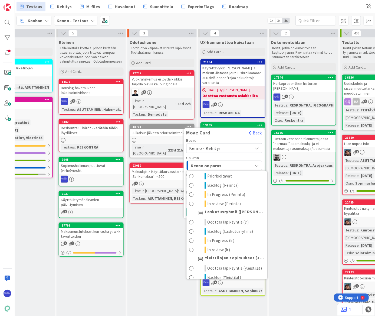
click at [260, 130] on button "Back" at bounding box center [255, 133] width 13 height 6
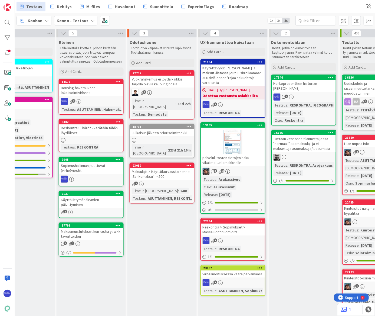
click at [174, 168] on div "Maksulajit > Käyttökorvaustarkenne 'Sähkömaksu' -> 500" at bounding box center [162, 174] width 64 height 12
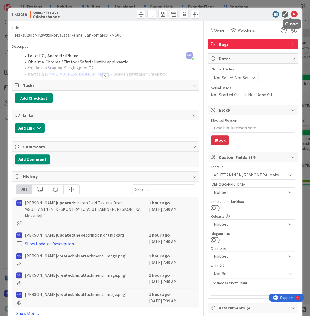
click at [291, 15] on icon at bounding box center [294, 14] width 6 height 6
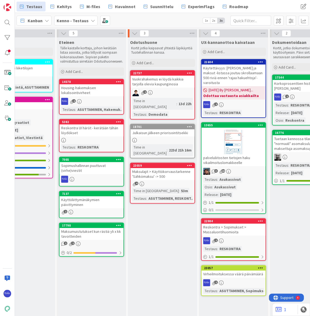
click at [168, 168] on div "Maksulajit > Käyttökorvaustarkenne 'Sähkömaksu' -> 500" at bounding box center [162, 174] width 64 height 12
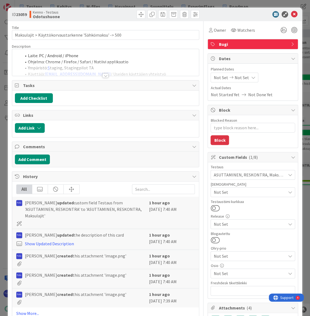
type textarea "x"
click at [292, 14] on icon at bounding box center [294, 14] width 6 height 6
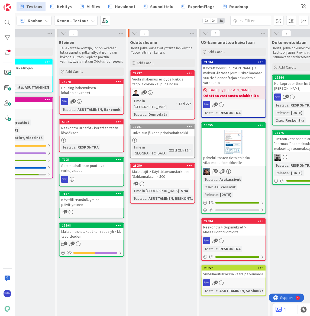
click at [188, 163] on icon at bounding box center [189, 165] width 5 height 4
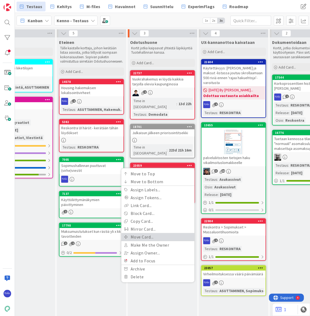
click at [173, 233] on link "Move Card..." at bounding box center [157, 237] width 73 height 8
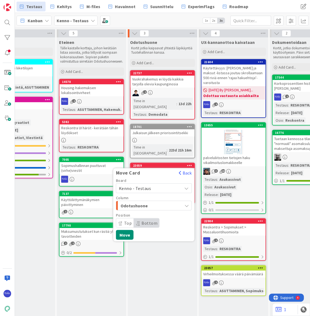
click at [153, 184] on span "Kenno - Testaus" at bounding box center [149, 188] width 61 height 8
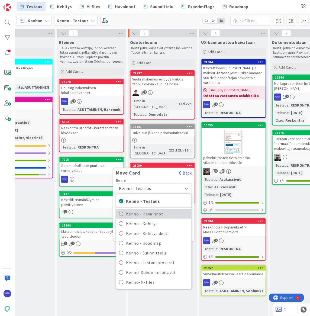
click at [153, 209] on span "Kenno - Havainnot" at bounding box center [157, 213] width 63 height 8
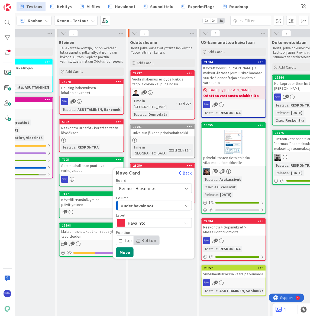
click at [157, 219] on span "Havainto" at bounding box center [153, 223] width 52 height 8
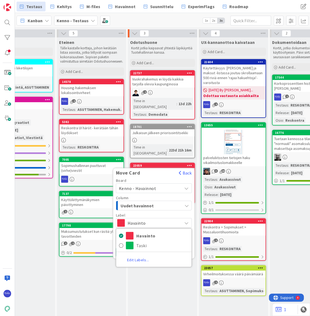
click at [157, 219] on span "Havainto" at bounding box center [153, 223] width 52 height 8
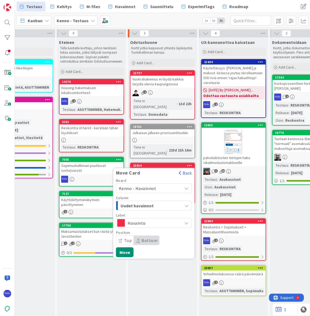
click at [154, 202] on span "Uudet havainnot" at bounding box center [140, 205] width 41 height 7
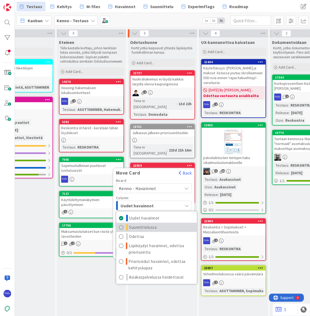
click at [155, 224] on span "Suunnittelussa" at bounding box center [143, 227] width 28 height 6
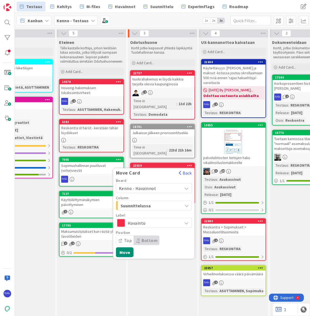
click at [124, 237] on span "Top" at bounding box center [128, 239] width 8 height 5
click at [125, 247] on button "Move" at bounding box center [125, 252] width 18 height 10
